Goal: Information Seeking & Learning: Learn about a topic

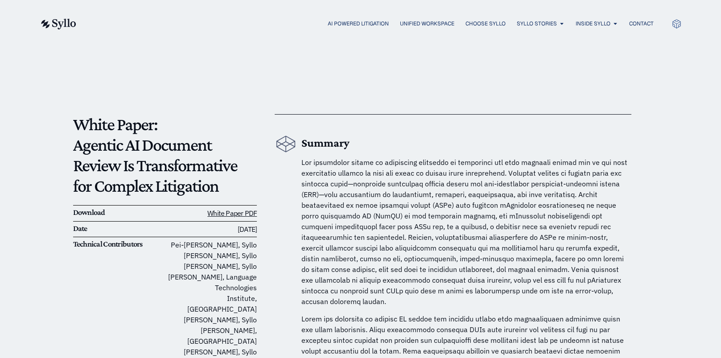
click at [60, 16] on div "AI Powered Litigation Unified Workspace Choose Syllo Syllo Stories Close Syllo …" at bounding box center [361, 23] width 642 height 47
click at [62, 20] on img at bounding box center [58, 24] width 37 height 11
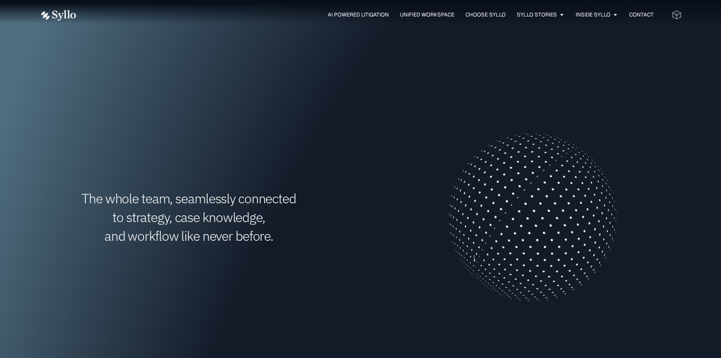
scroll to position [535, 0]
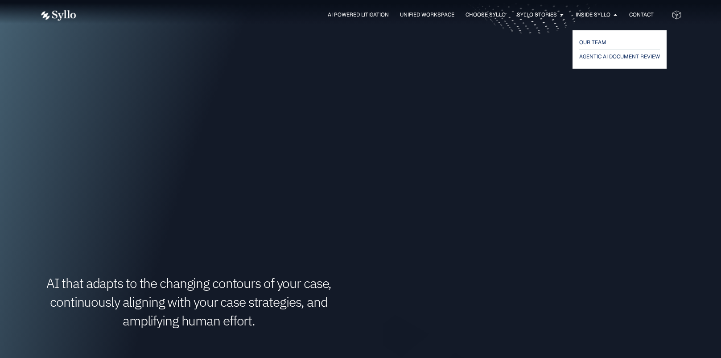
click at [585, 36] on div "OUR TEAM AGENTIC AI DOCUMENT REVIEW" at bounding box center [620, 50] width 90 height 34
click at [585, 43] on span "OUR TEAM" at bounding box center [593, 42] width 28 height 11
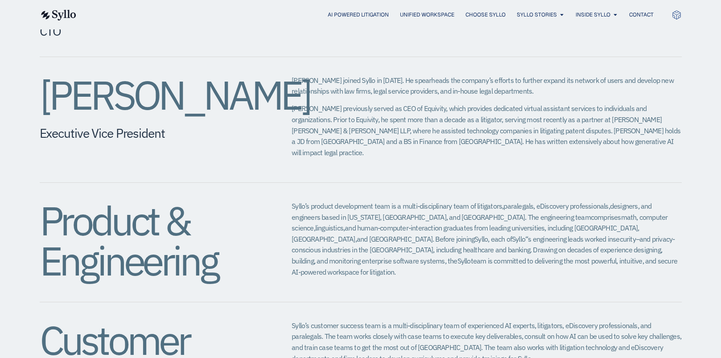
scroll to position [713, 0]
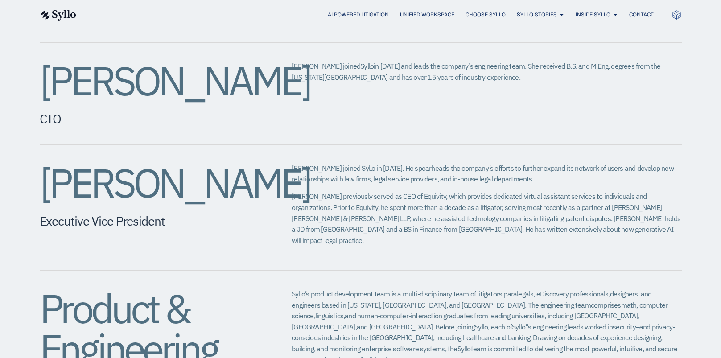
click at [486, 18] on span "Choose Syllo" at bounding box center [485, 15] width 40 height 8
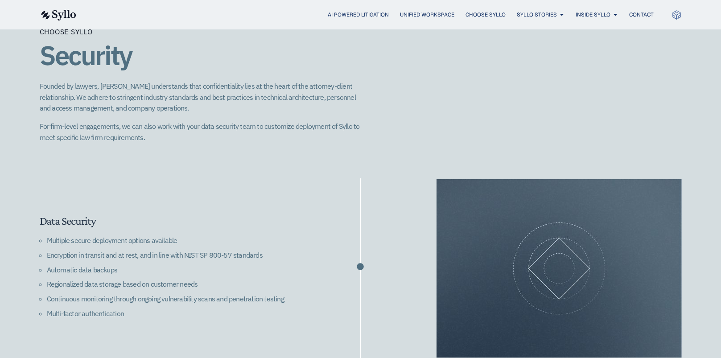
scroll to position [1159, 0]
click at [360, 83] on p "Founded by lawyers, Syllo understands that confidentiality lies at the heart of…" at bounding box center [200, 97] width 321 height 33
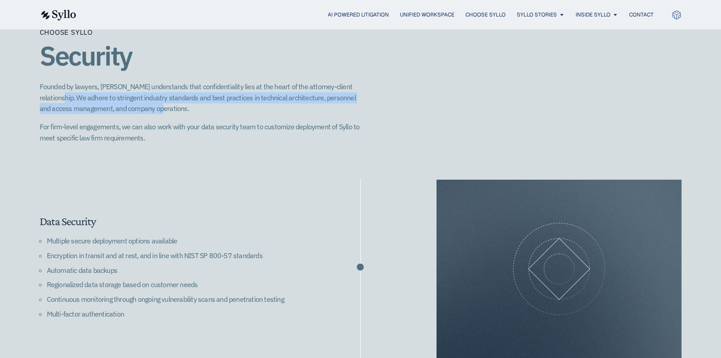
drag, startPoint x: 40, startPoint y: 86, endPoint x: 152, endPoint y: 97, distance: 112.0
click at [152, 97] on p "Founded by lawyers, Syllo understands that confidentiality lies at the heart of…" at bounding box center [200, 97] width 321 height 33
click at [150, 97] on p "Founded by lawyers, Syllo understands that confidentiality lies at the heart of…" at bounding box center [200, 97] width 321 height 33
drag, startPoint x: 154, startPoint y: 97, endPoint x: 39, endPoint y: 88, distance: 115.8
click at [39, 88] on div "Choose Syllo Security Founded by lawyers, Syllo understands that confidentialit…" at bounding box center [360, 281] width 721 height 617
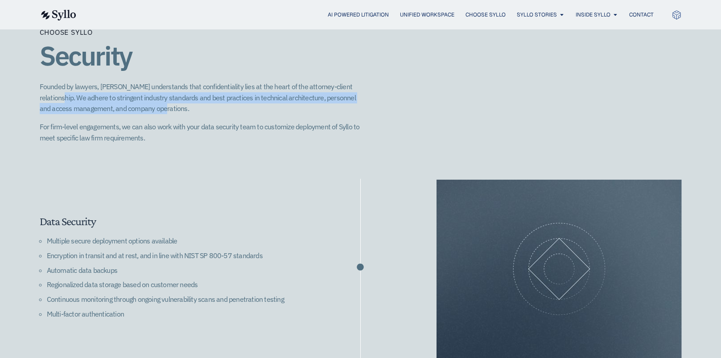
copy p "adhere to stringent industry standards and best practices in technical architec…"
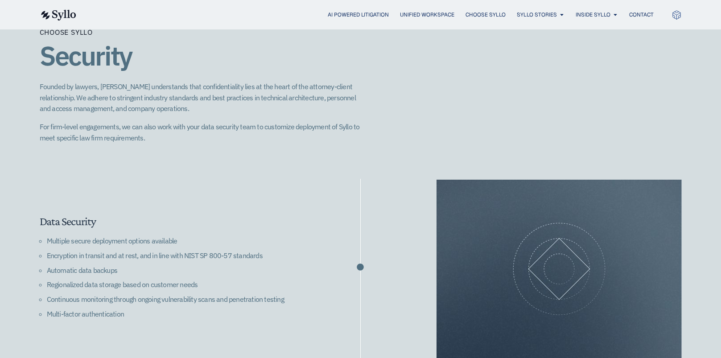
click at [519, 86] on div "Choose Syllo Security Founded by lawyers, Syllo understands that confidentialit…" at bounding box center [361, 281] width 642 height 617
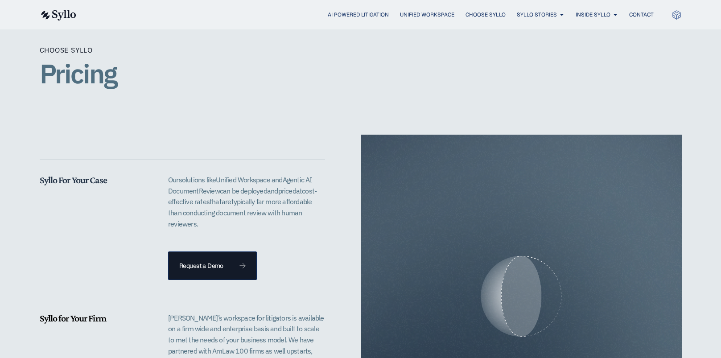
scroll to position [1739, 0]
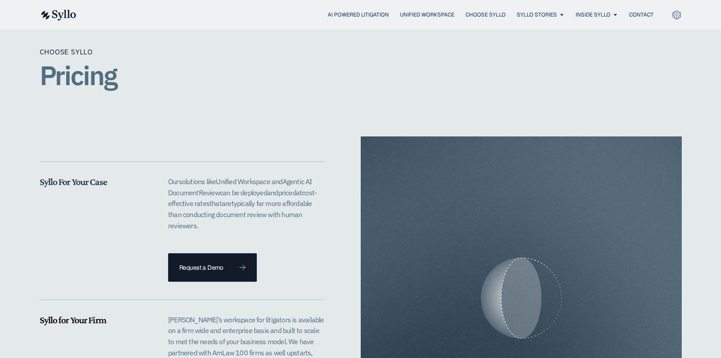
click at [78, 105] on div "Choose Syllo Pricing" at bounding box center [361, 74] width 642 height 126
click at [60, 120] on div "Choose Syllo Pricing" at bounding box center [361, 74] width 642 height 126
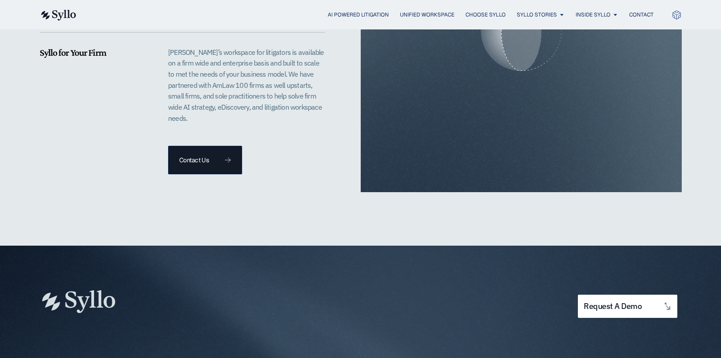
scroll to position [1828, 0]
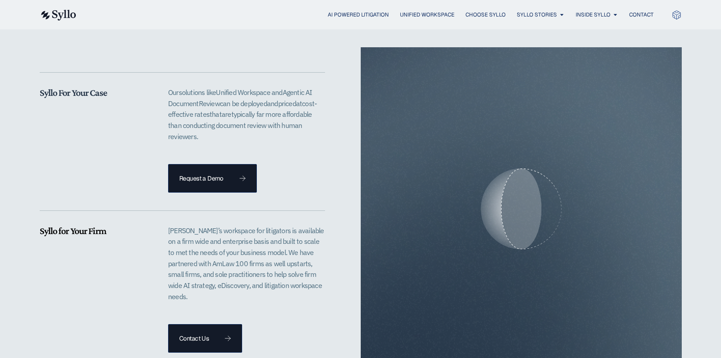
click at [518, 170] on div at bounding box center [521, 208] width 321 height 323
drag, startPoint x: 547, startPoint y: 185, endPoint x: 531, endPoint y: 165, distance: 26.3
click at [531, 165] on div at bounding box center [521, 208] width 321 height 323
drag, startPoint x: 527, startPoint y: 167, endPoint x: 666, endPoint y: 292, distance: 187.5
click at [670, 296] on div at bounding box center [521, 208] width 321 height 323
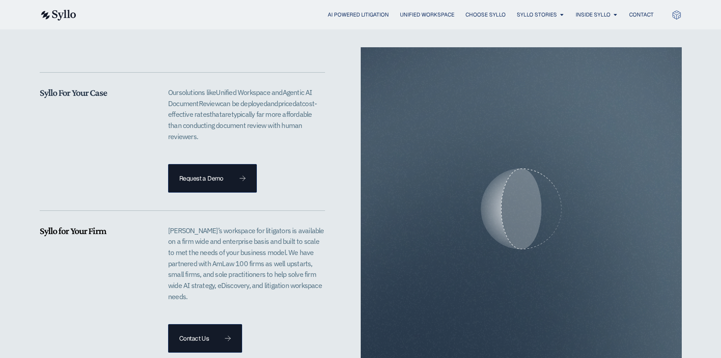
click at [576, 245] on div at bounding box center [521, 208] width 321 height 323
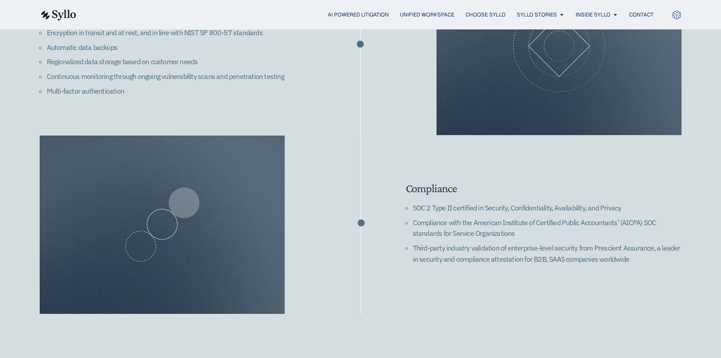
scroll to position [1248, 0]
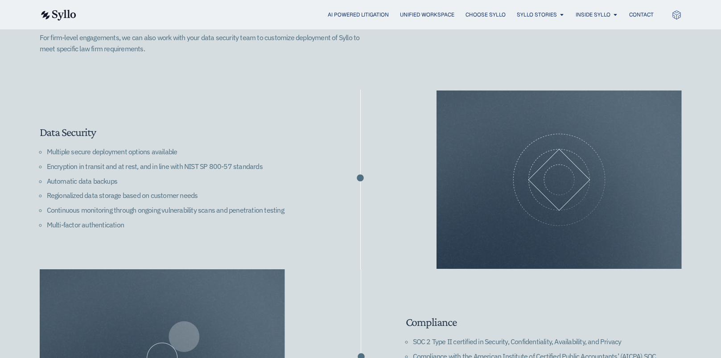
click at [245, 276] on img at bounding box center [162, 358] width 245 height 178
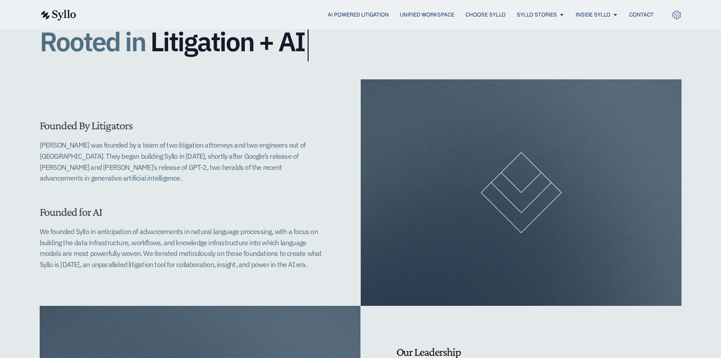
scroll to position [446, 0]
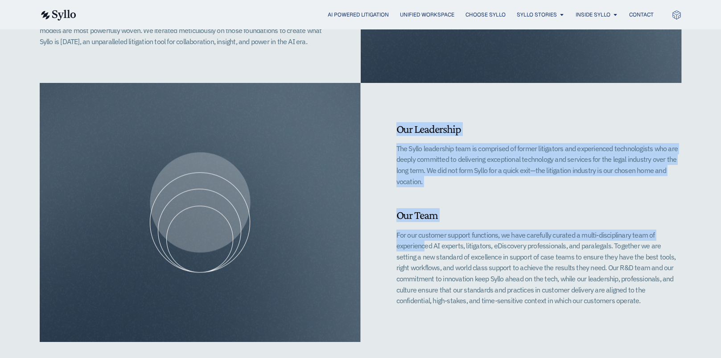
drag, startPoint x: 334, startPoint y: 206, endPoint x: 404, endPoint y: 233, distance: 75.1
click at [404, 233] on div "Our Leadership​ The Syllo leadership team is comprised of former litigators and…" at bounding box center [361, 212] width 642 height 259
click at [356, 202] on div at bounding box center [200, 212] width 321 height 22
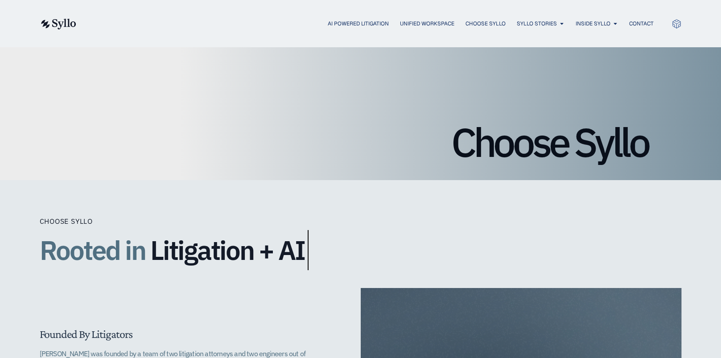
scroll to position [45, 0]
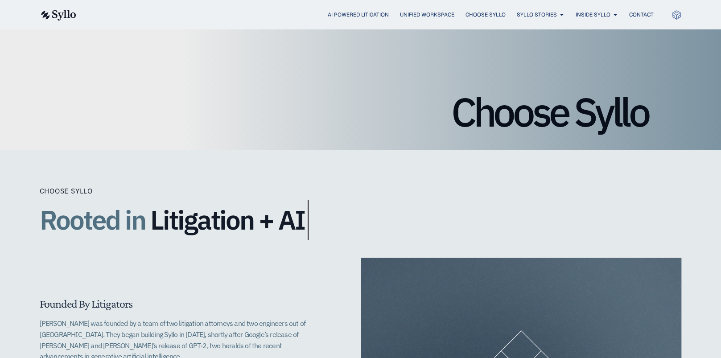
click at [56, 17] on img at bounding box center [58, 15] width 37 height 11
